Goal: Complete application form: Complete application form

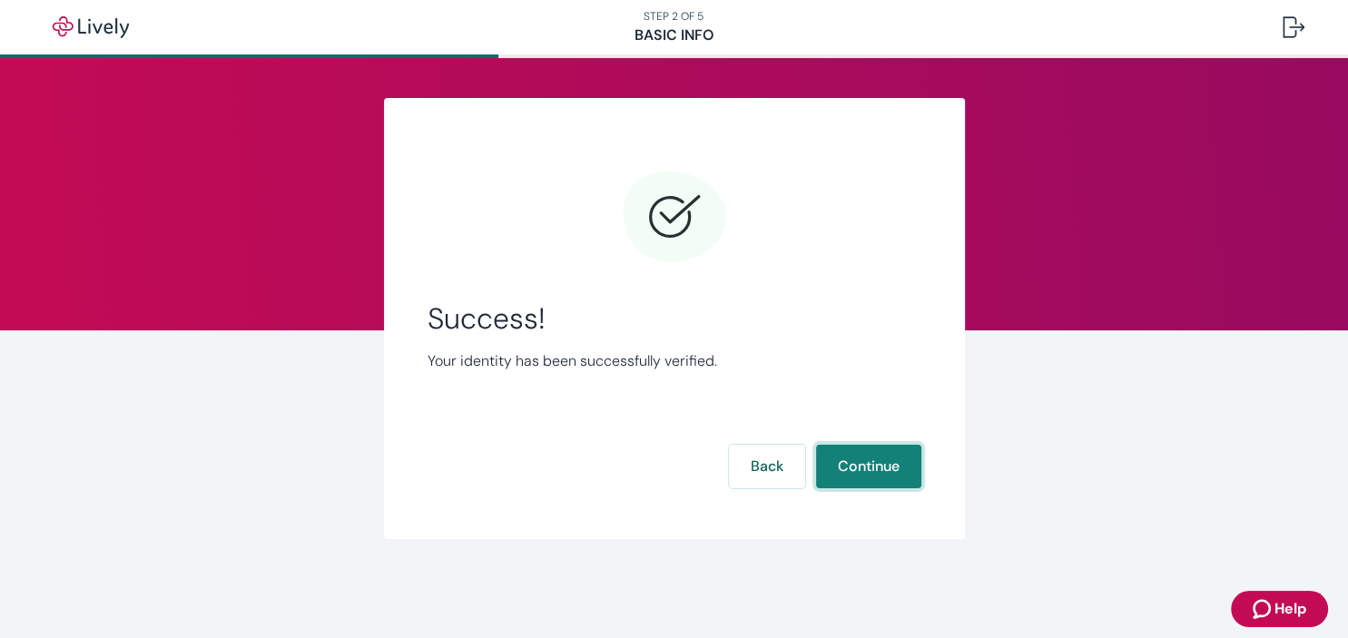
click at [852, 470] on button "Continue" at bounding box center [868, 467] width 105 height 44
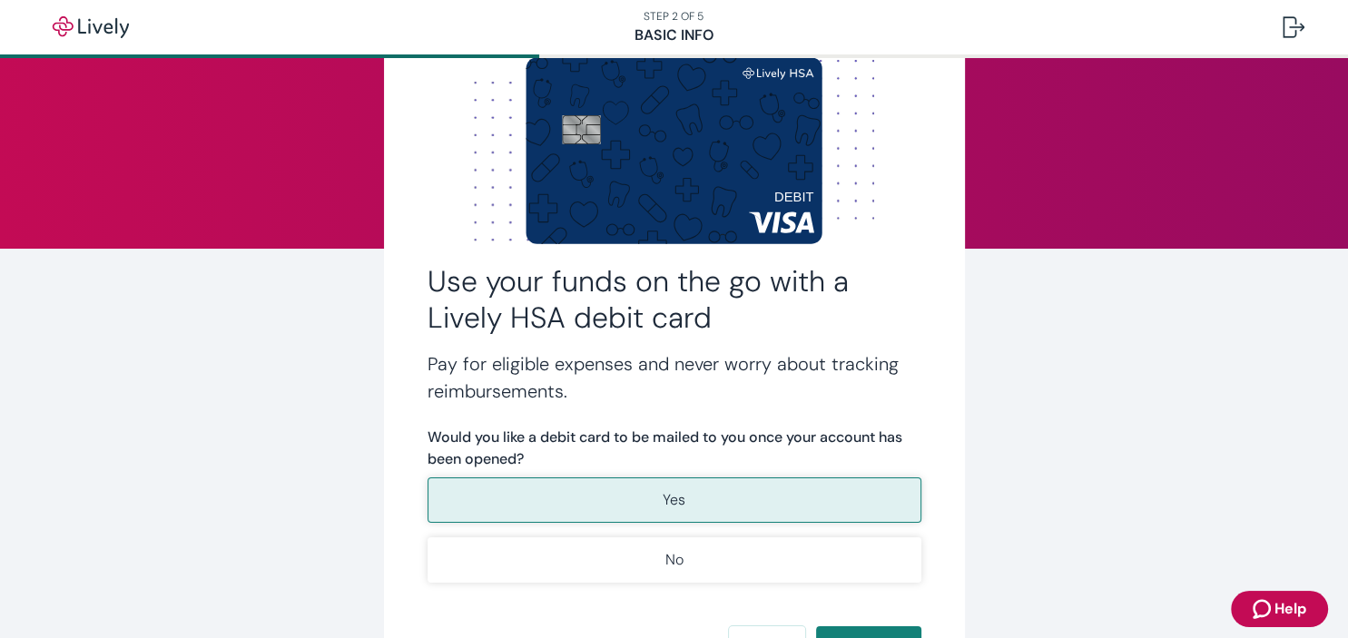
scroll to position [113, 0]
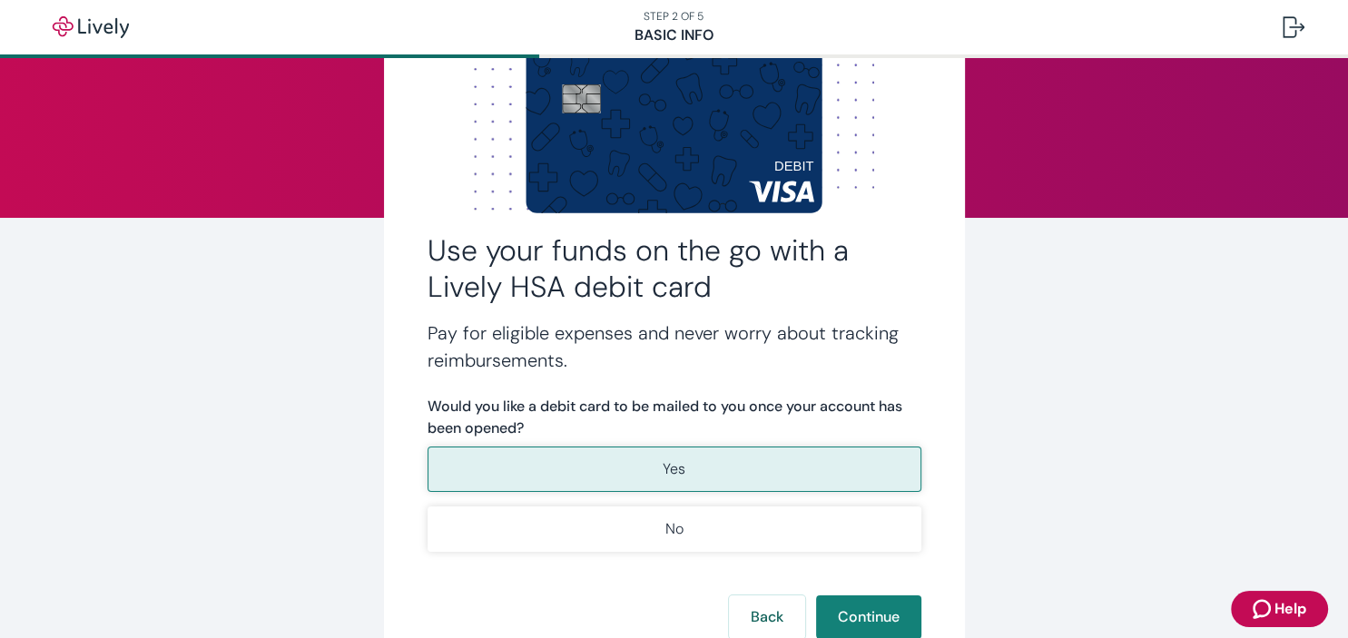
click at [683, 474] on p "Yes" at bounding box center [674, 469] width 23 height 22
click at [670, 470] on p "Yes" at bounding box center [674, 469] width 23 height 22
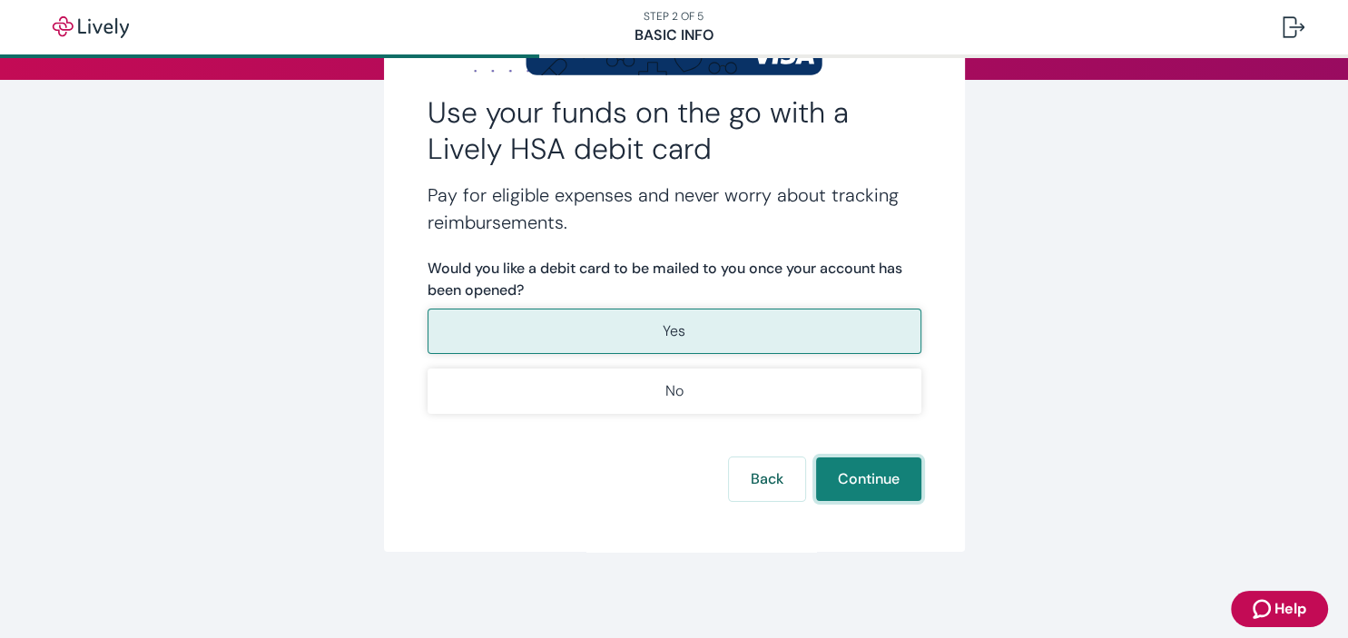
click at [869, 484] on button "Continue" at bounding box center [868, 480] width 105 height 44
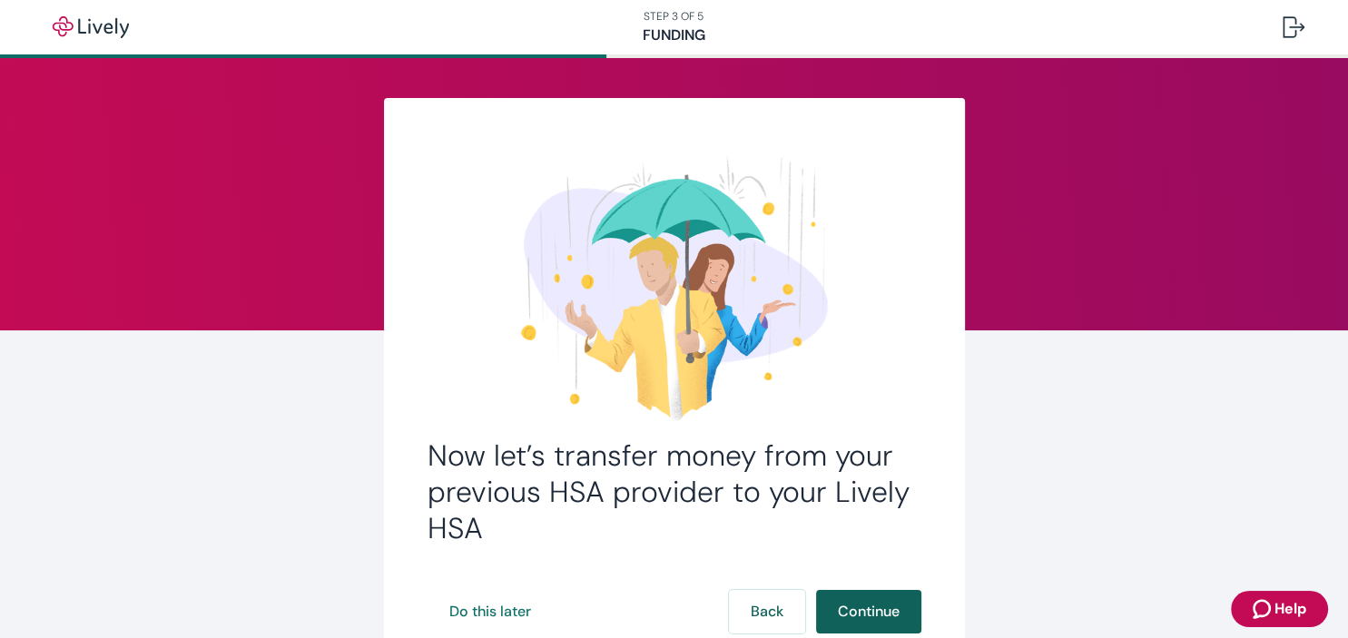
click at [863, 611] on button "Continue" at bounding box center [868, 612] width 105 height 44
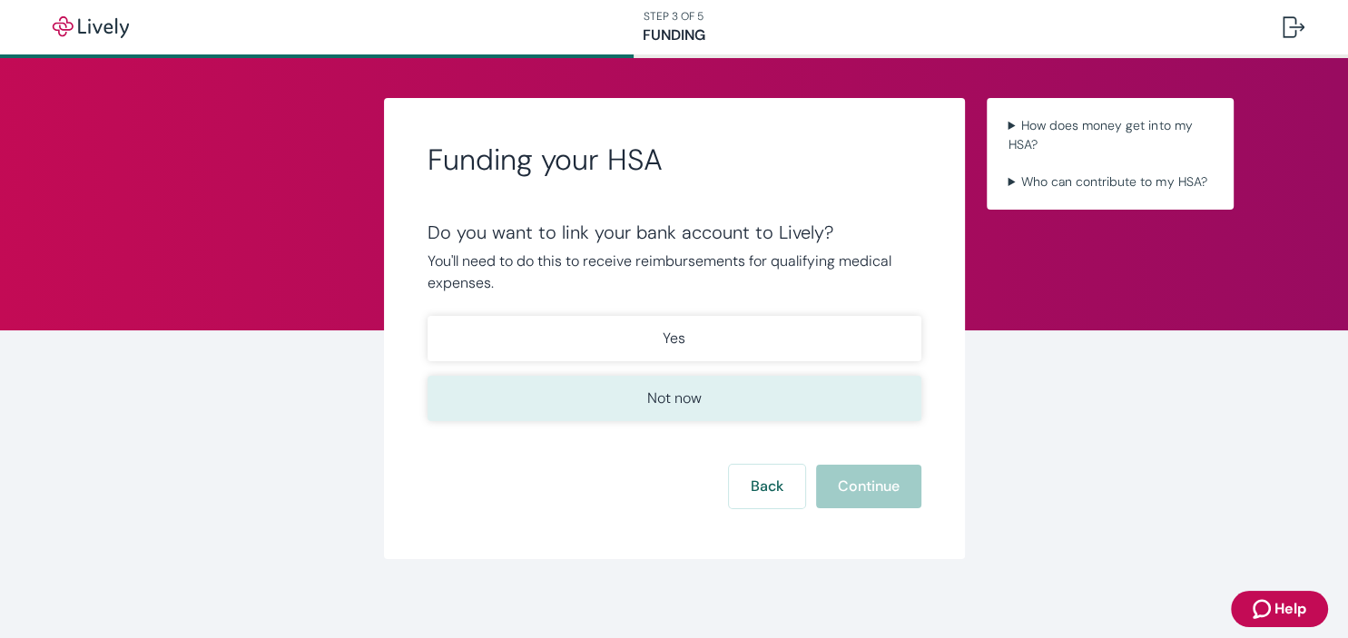
click at [676, 398] on p "Not now" at bounding box center [674, 399] width 54 height 22
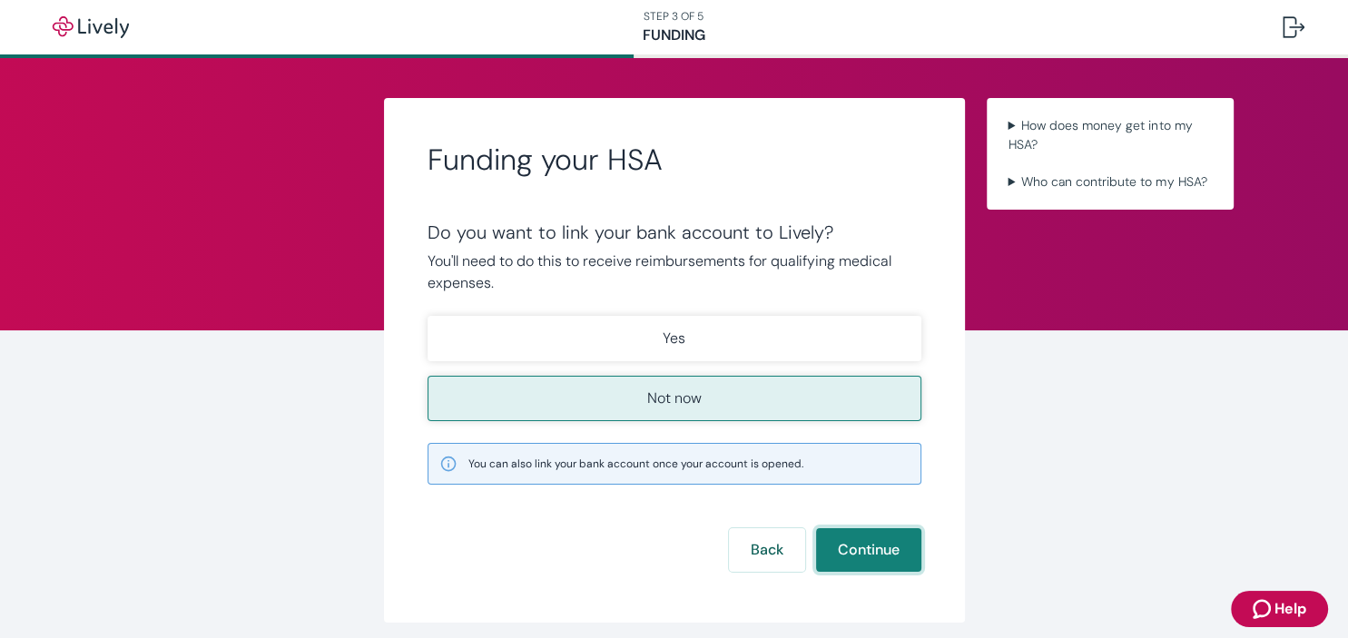
click at [852, 543] on button "Continue" at bounding box center [868, 550] width 105 height 44
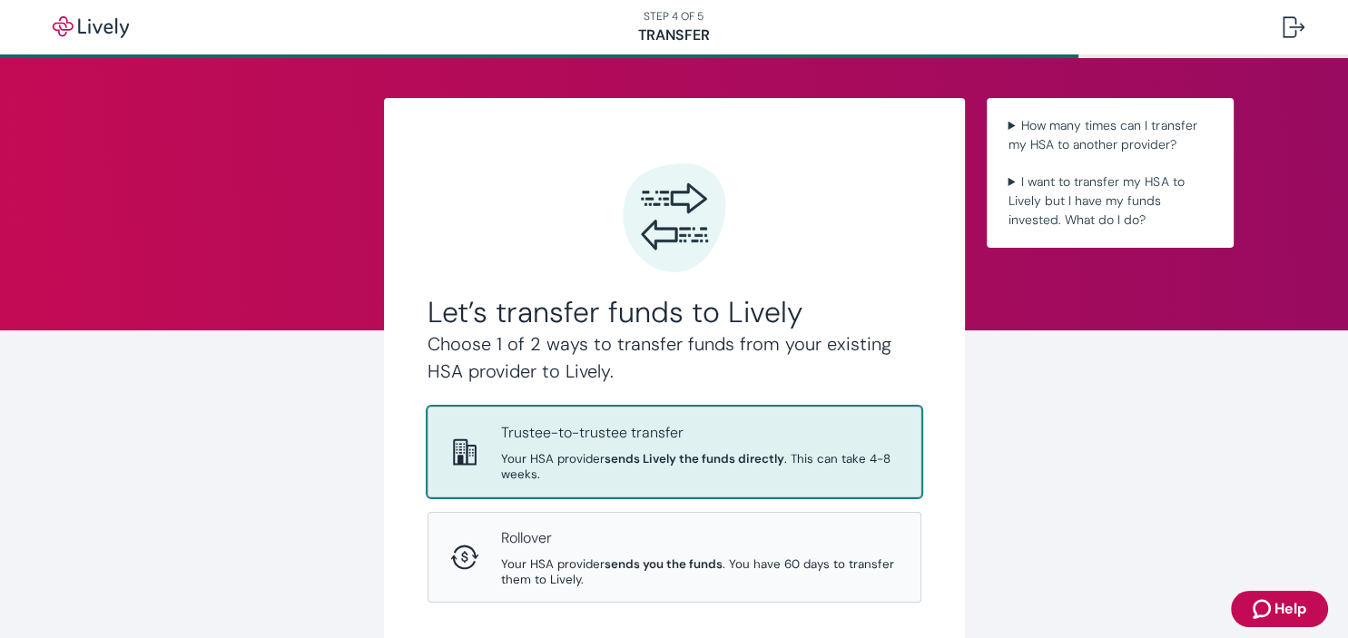
click at [671, 457] on strong "sends Lively the funds directly" at bounding box center [695, 458] width 180 height 15
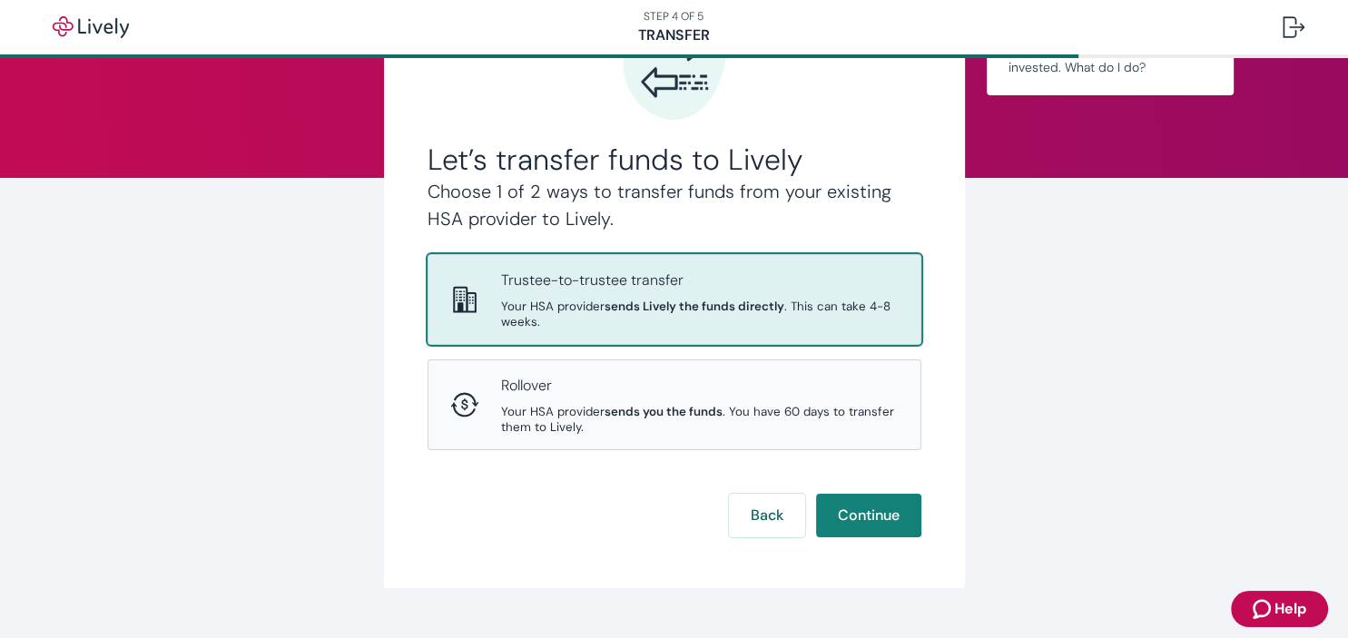
scroll to position [191, 0]
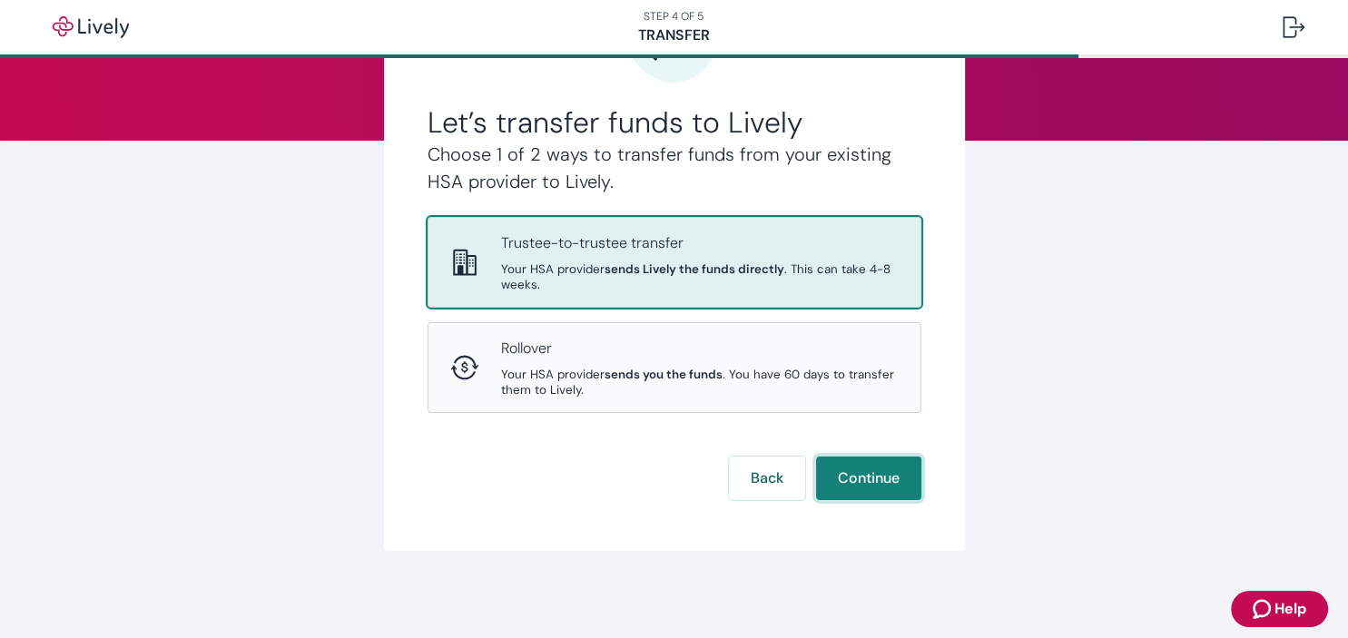
click at [858, 481] on button "Continue" at bounding box center [868, 479] width 105 height 44
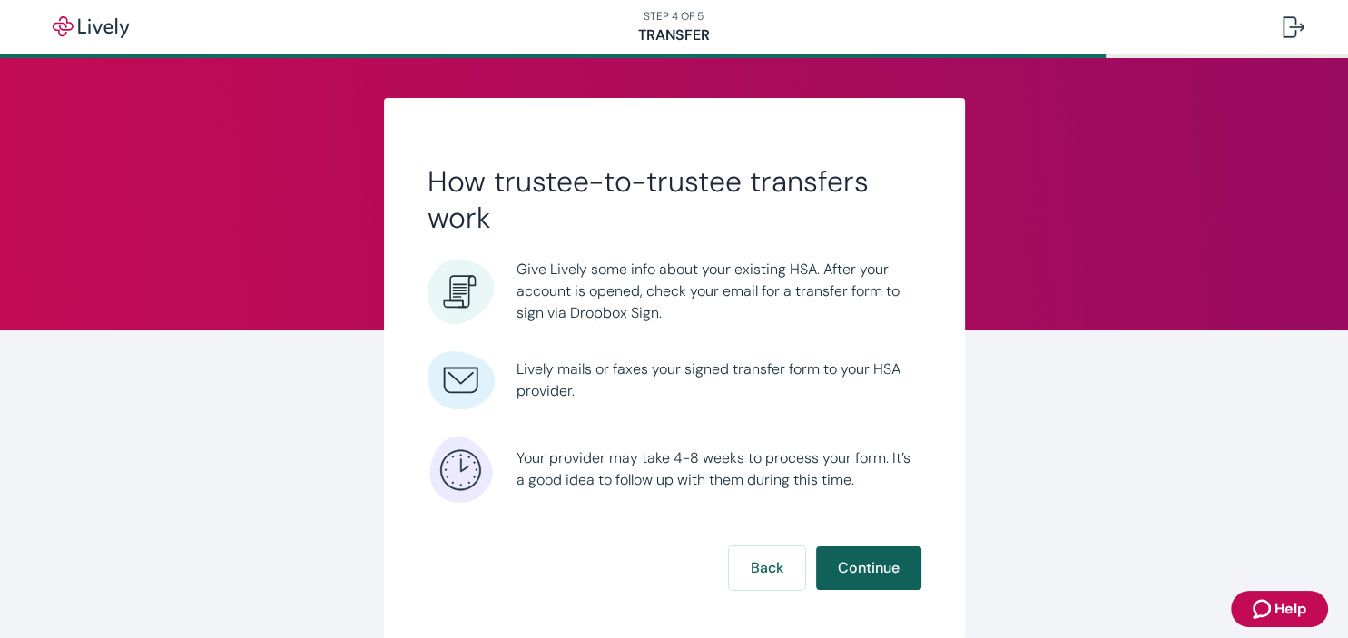
click at [865, 566] on button "Continue" at bounding box center [868, 569] width 105 height 44
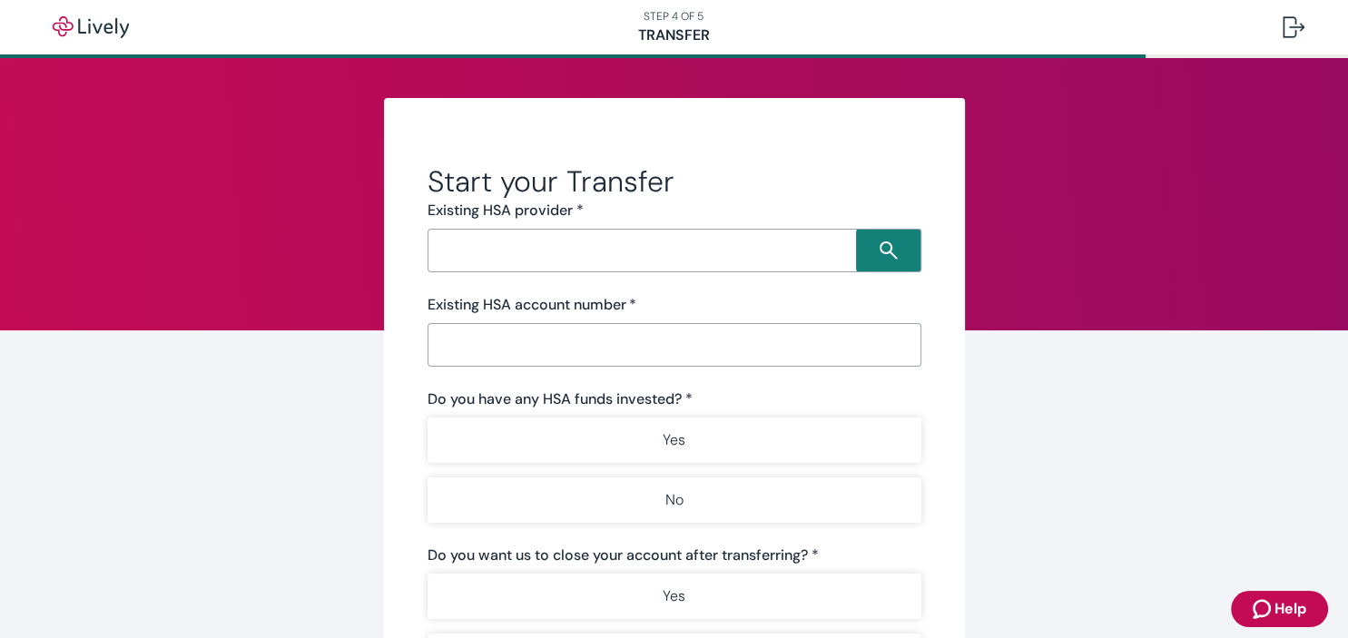
click at [536, 260] on input "Search input" at bounding box center [644, 250] width 423 height 25
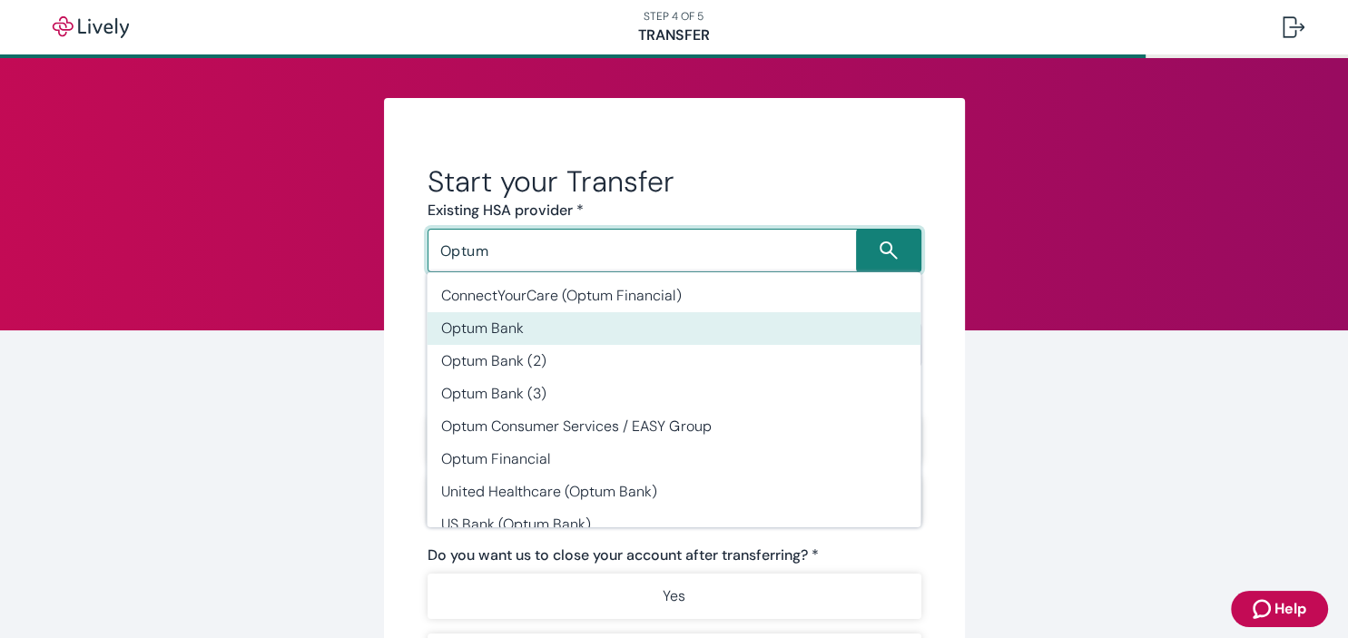
click at [503, 330] on li "Optum Bank" at bounding box center [674, 328] width 494 height 33
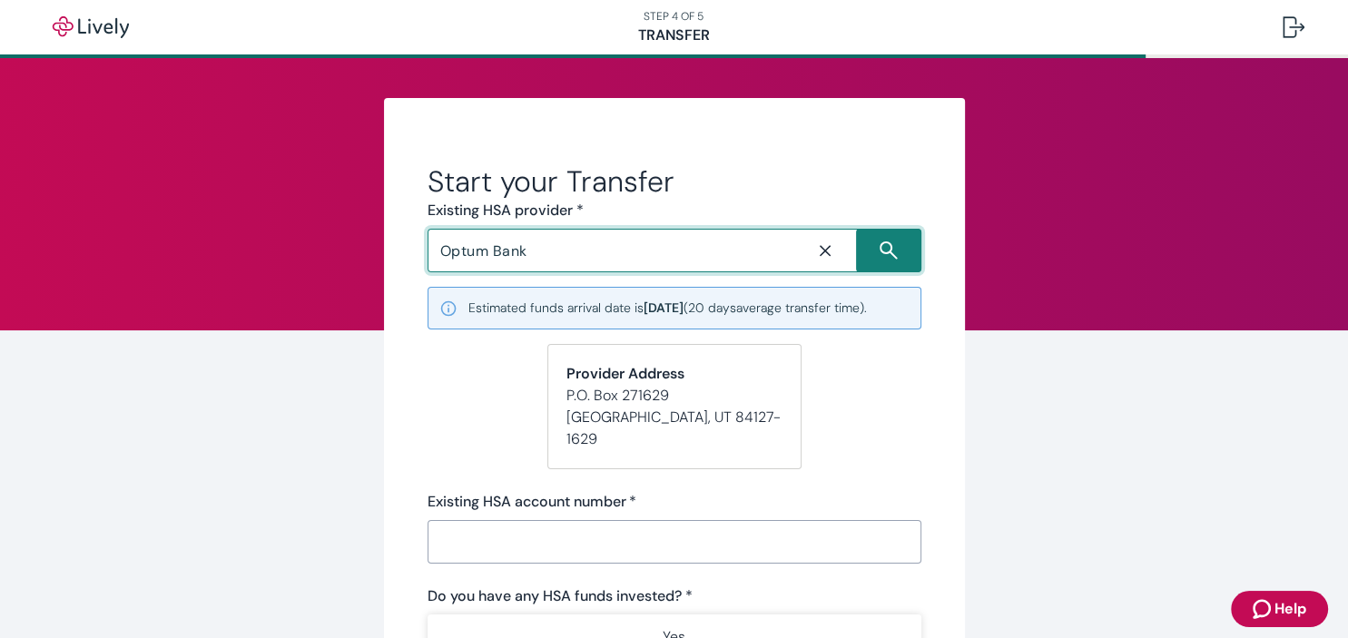
type input "Optum Bank"
click at [606, 524] on input "Existing HSA account number   *" at bounding box center [675, 542] width 494 height 36
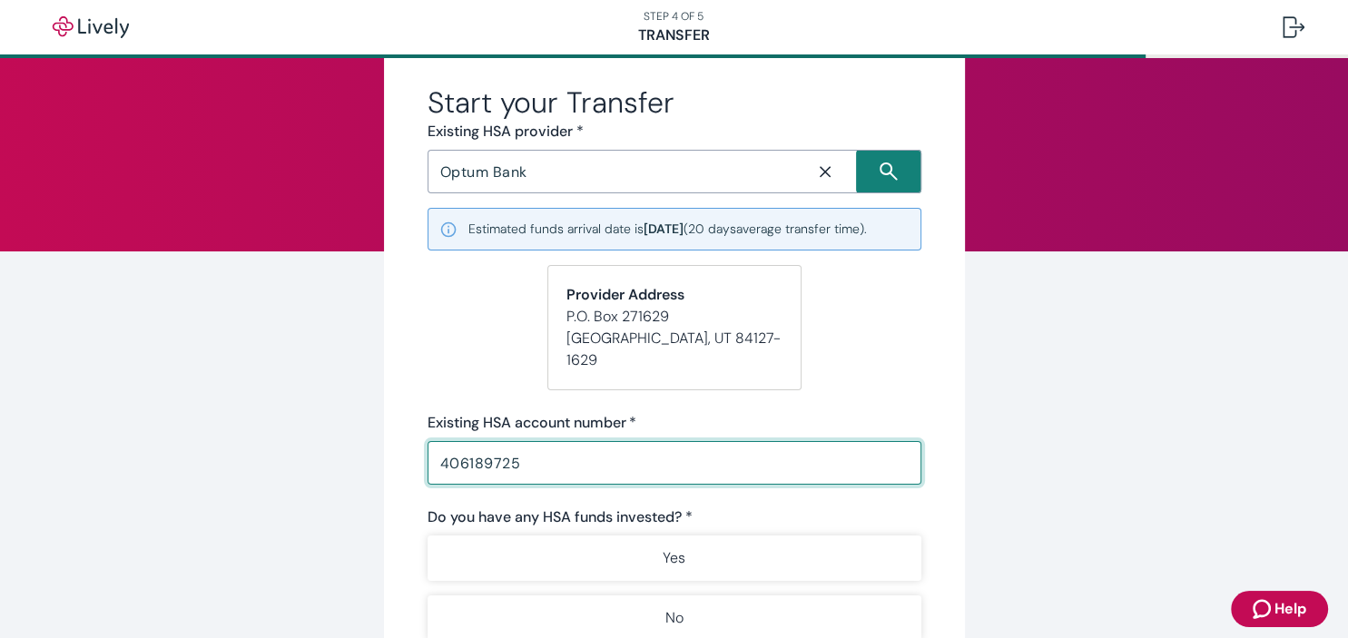
scroll to position [113, 0]
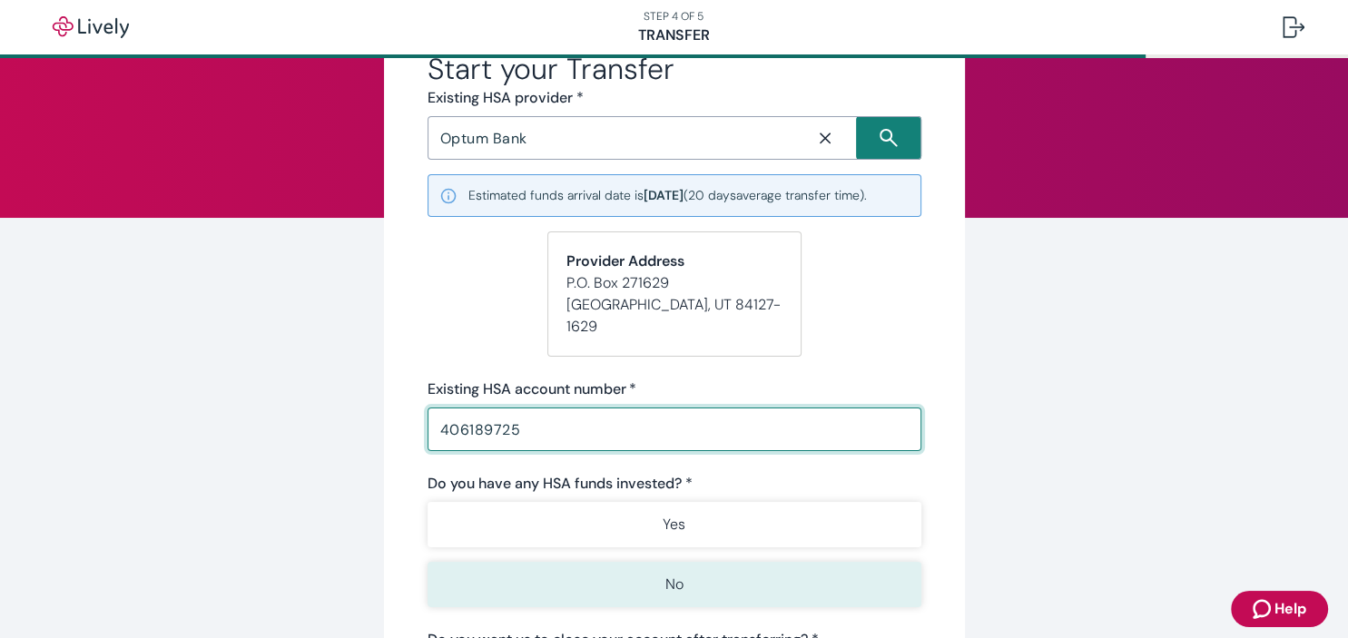
type input "406189725"
click at [674, 574] on button "No" at bounding box center [675, 584] width 494 height 45
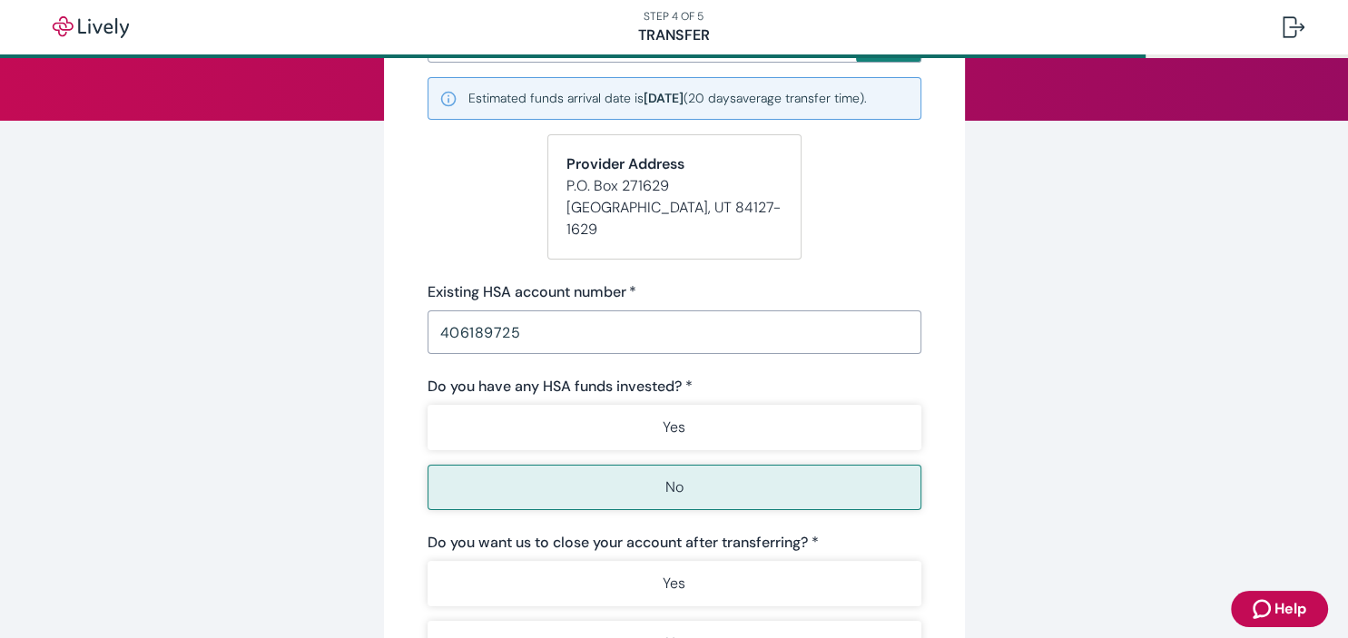
scroll to position [340, 0]
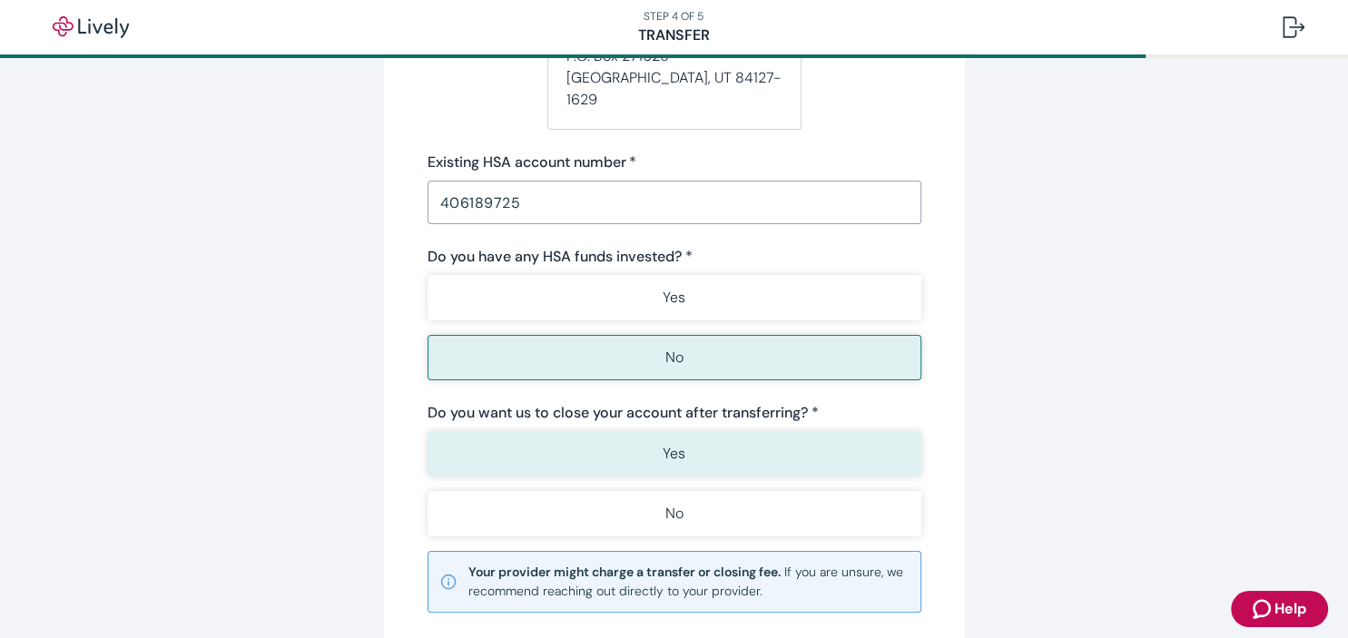
click at [658, 431] on button "Yes" at bounding box center [675, 453] width 494 height 45
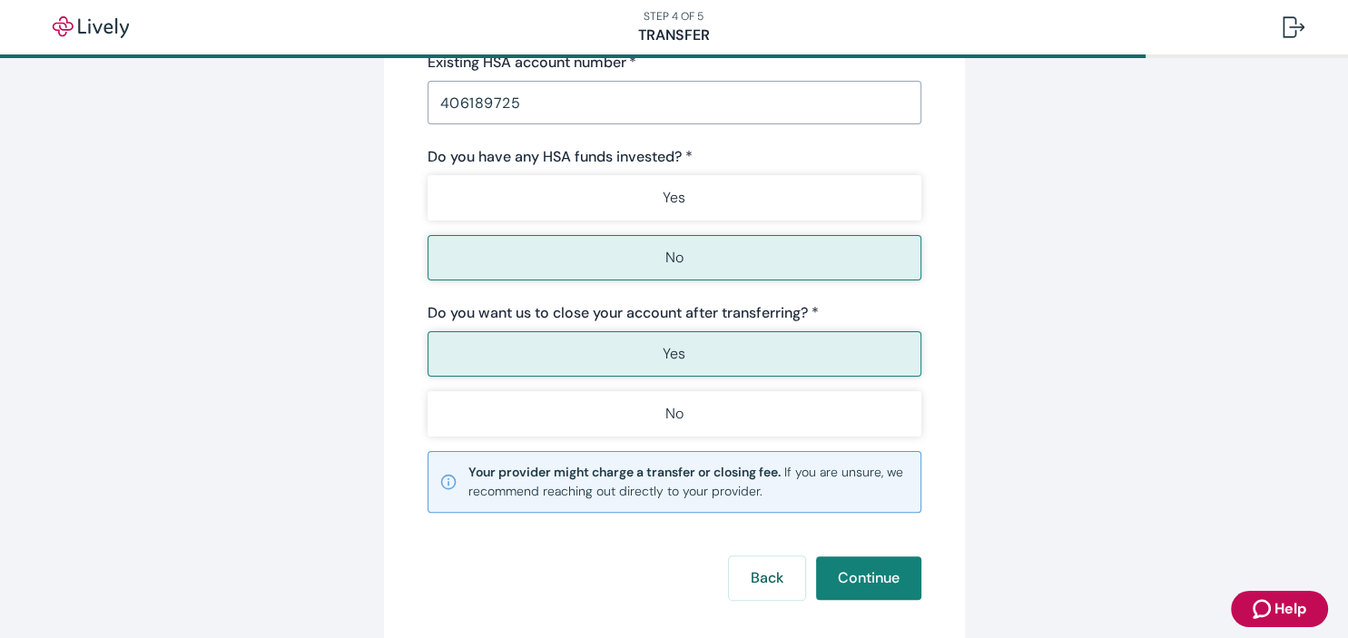
scroll to position [515, 0]
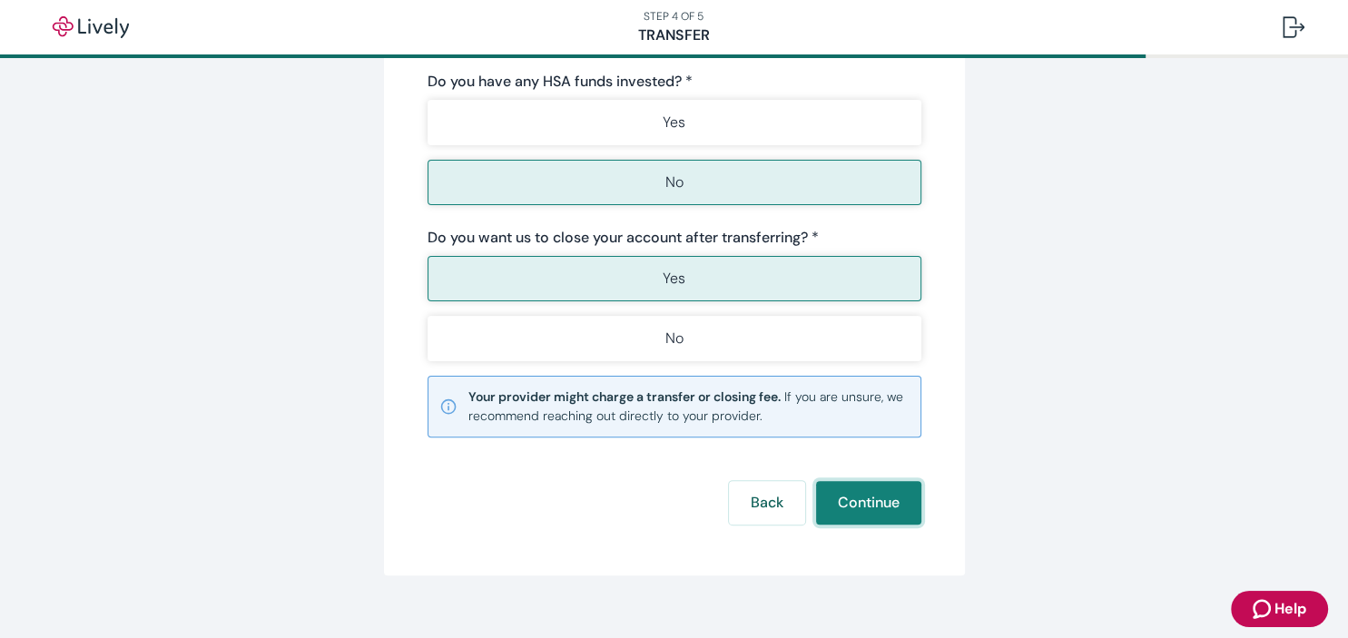
click at [867, 487] on button "Continue" at bounding box center [868, 503] width 105 height 44
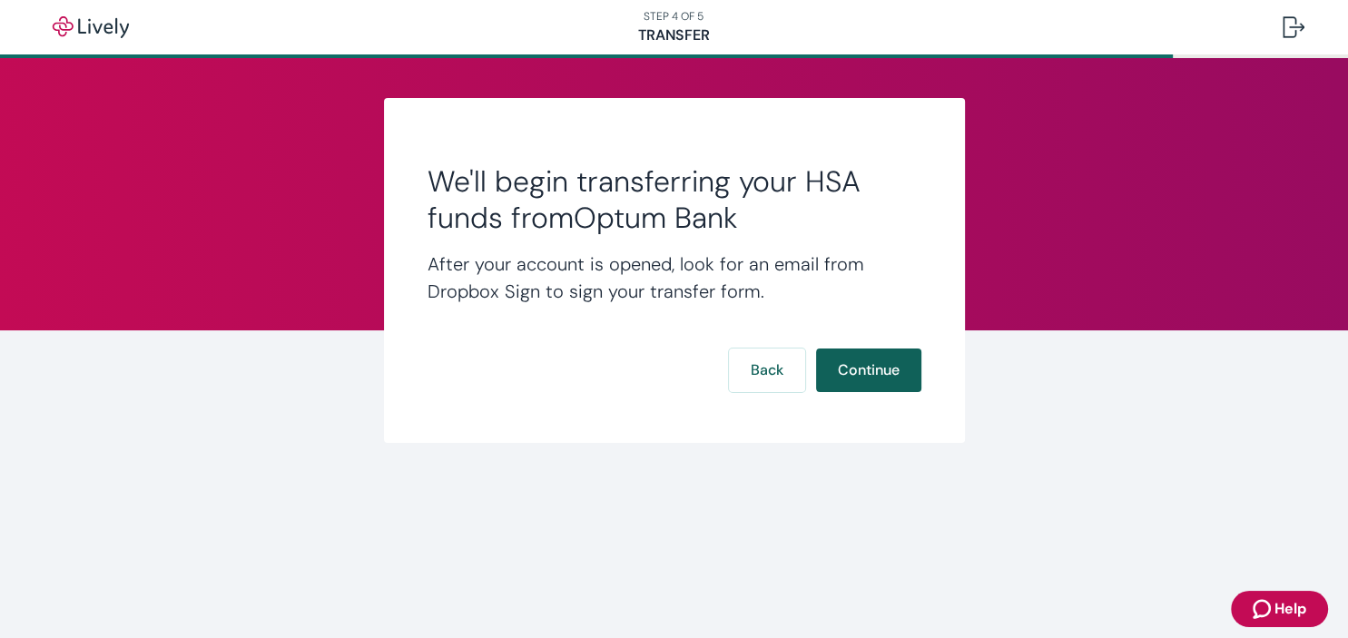
click at [866, 375] on button "Continue" at bounding box center [868, 371] width 105 height 44
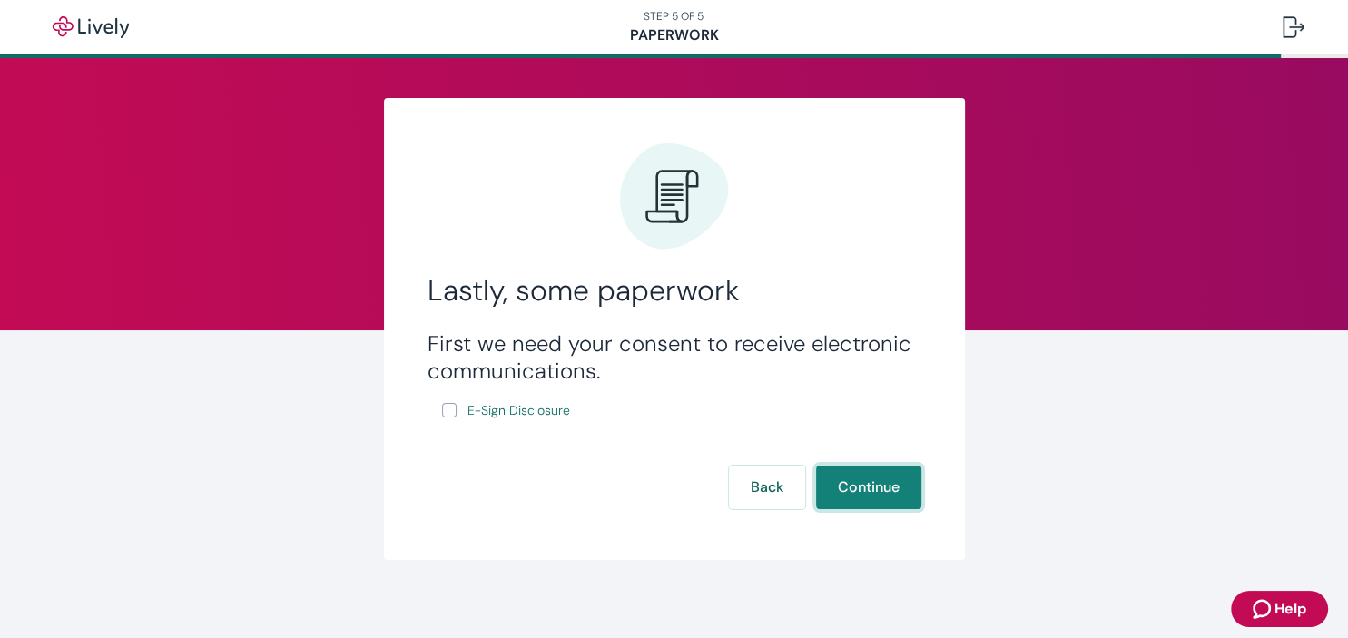
click at [882, 492] on button "Continue" at bounding box center [868, 488] width 105 height 44
click at [535, 419] on span "E-Sign Disclosure" at bounding box center [519, 410] width 103 height 19
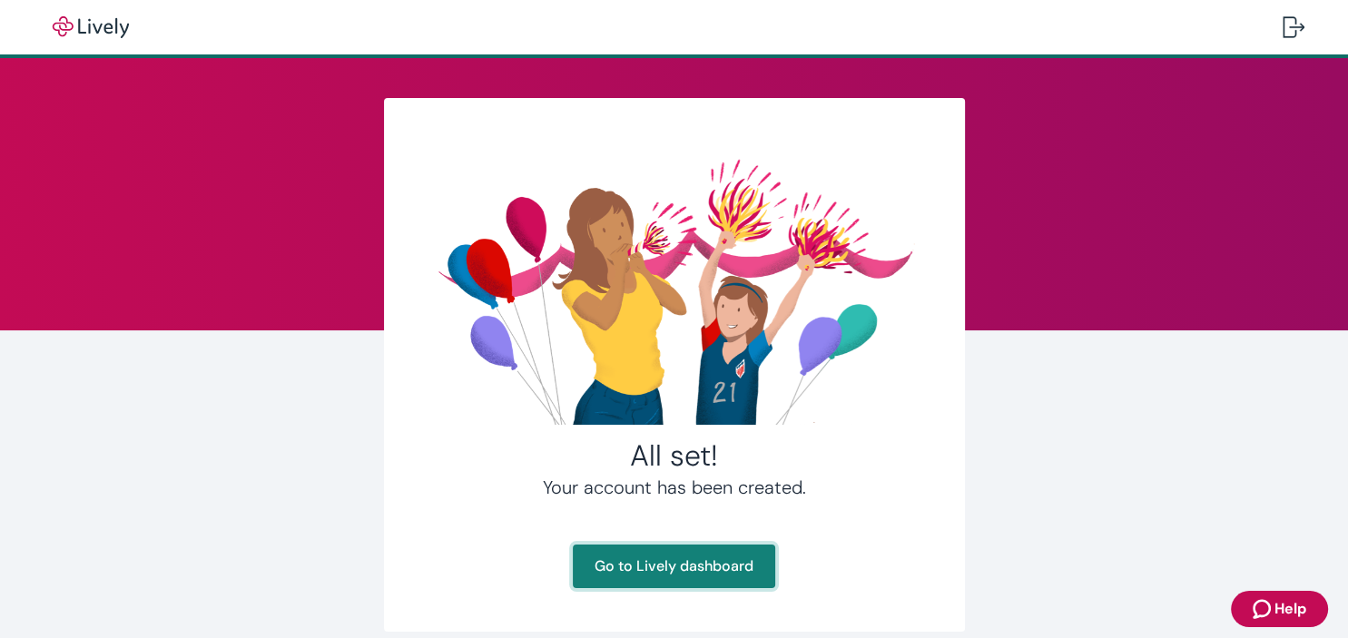
click at [677, 565] on link "Go to Lively dashboard" at bounding box center [674, 567] width 202 height 44
